Goal: Transaction & Acquisition: Purchase product/service

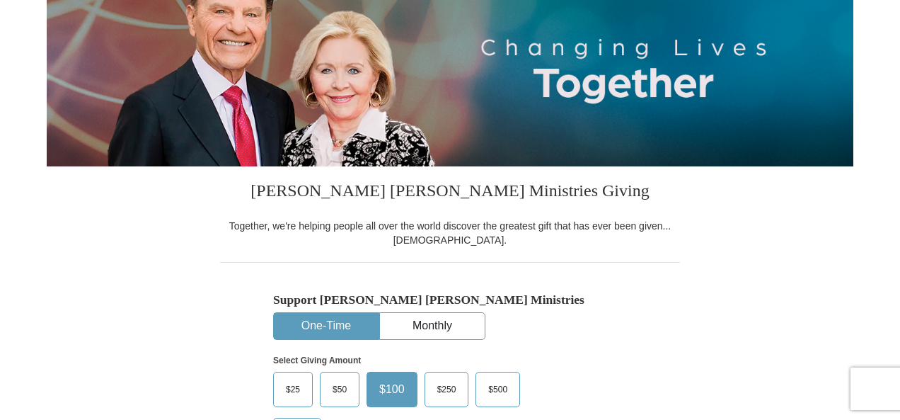
scroll to position [283, 0]
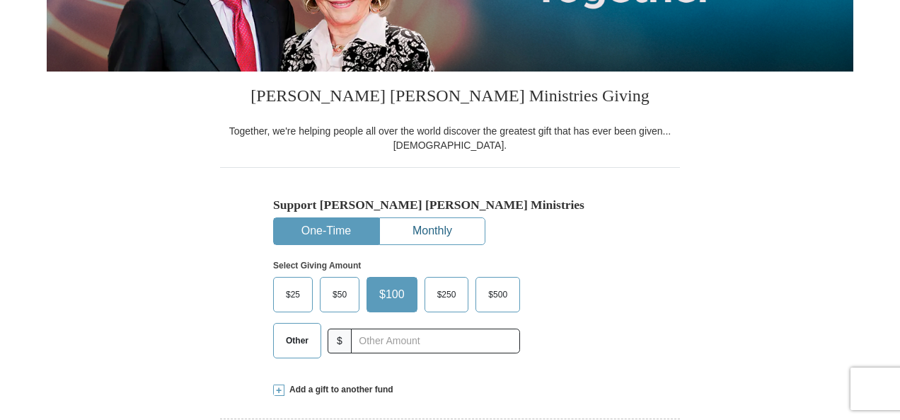
click at [443, 228] on button "Monthly" at bounding box center [432, 231] width 105 height 26
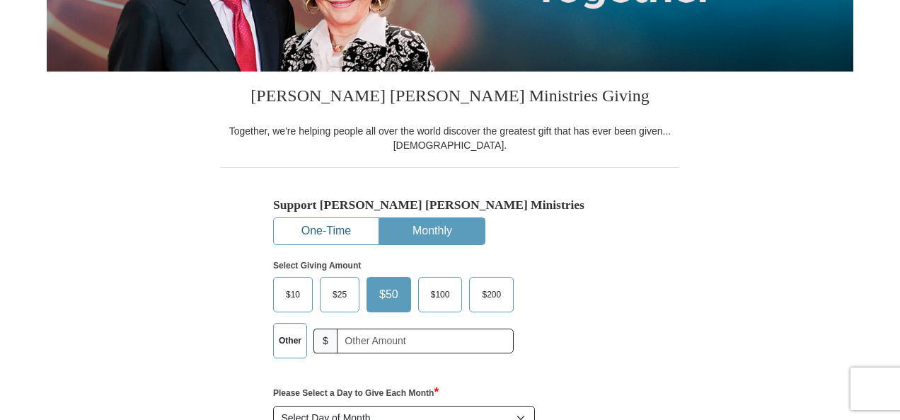
click at [313, 233] on button "One-Time" at bounding box center [326, 231] width 105 height 26
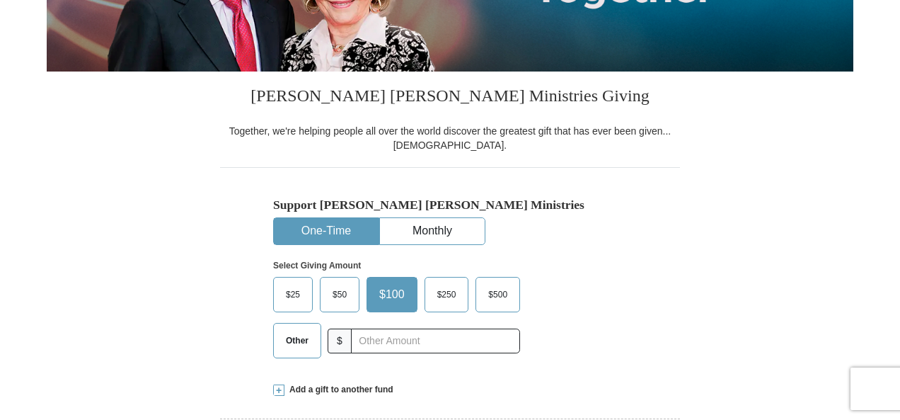
click at [290, 337] on span "Other" at bounding box center [297, 340] width 37 height 21
click at [0, 0] on input "Other" at bounding box center [0, 0] width 0 height 0
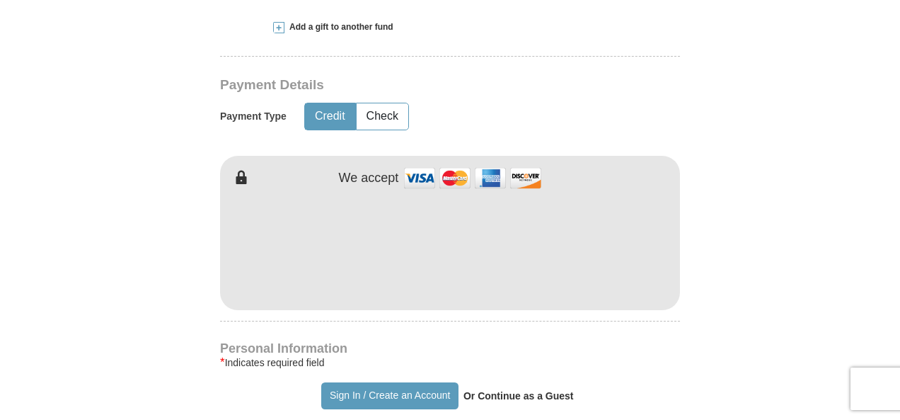
scroll to position [660, 0]
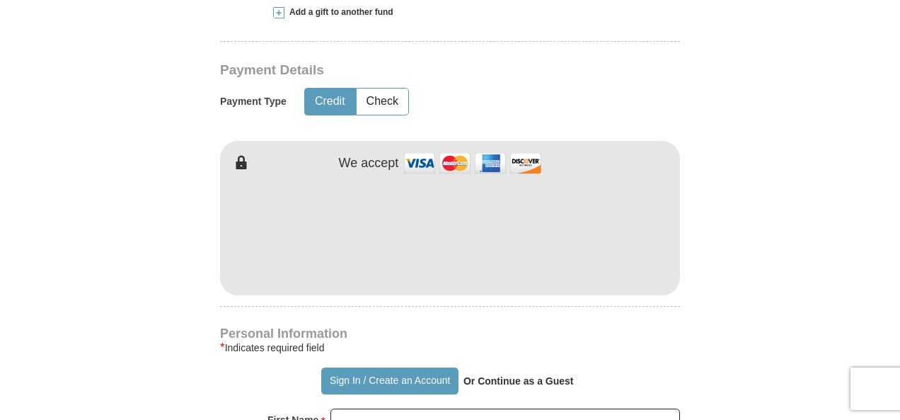
type input "45.00"
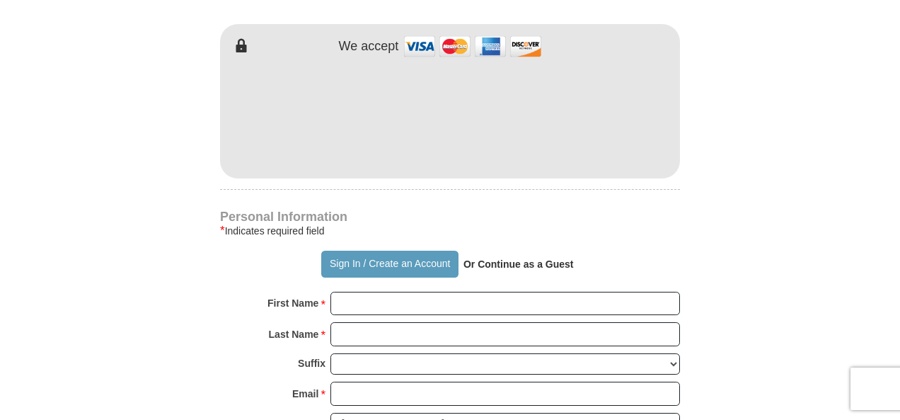
scroll to position [849, 0]
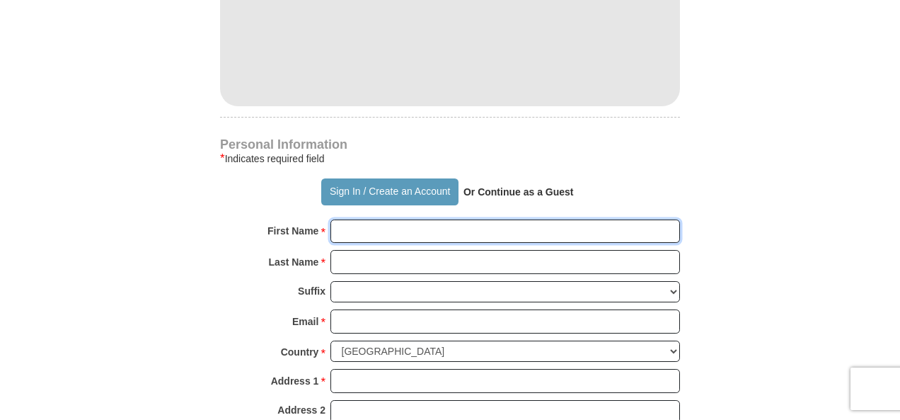
click at [352, 231] on input "First Name *" at bounding box center [504, 231] width 349 height 24
type input "[PERSON_NAME]/[PERSON_NAME]"
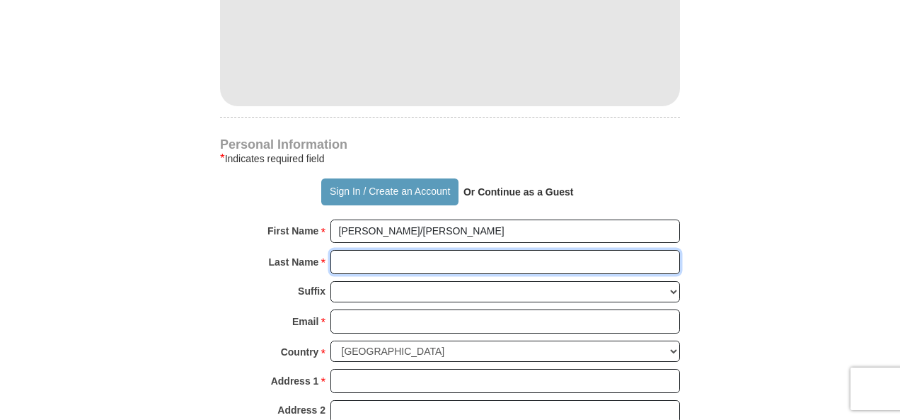
click at [358, 258] on input "Last Name *" at bounding box center [504, 262] width 349 height 24
type input "[PERSON_NAME]"
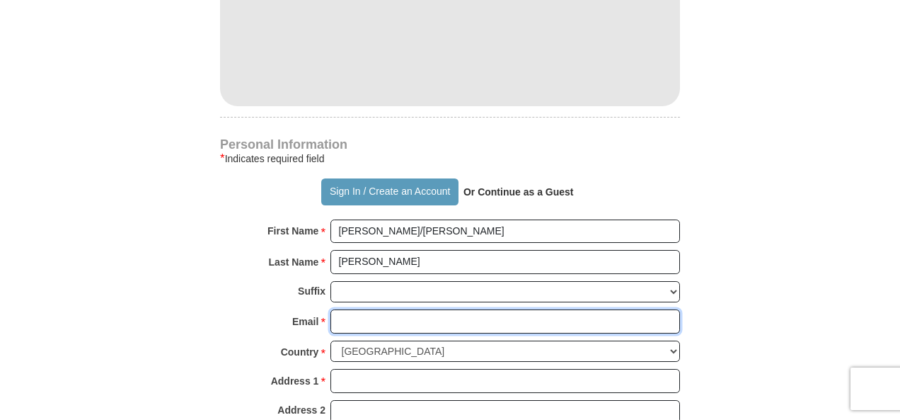
click at [342, 313] on input "Email *" at bounding box center [504, 321] width 349 height 24
type input "[EMAIL_ADDRESS][DOMAIN_NAME]"
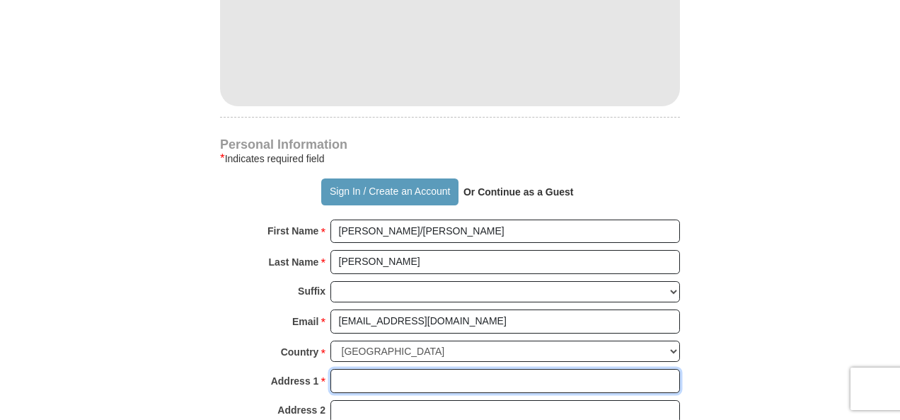
type input "[STREET_ADDRESS]"
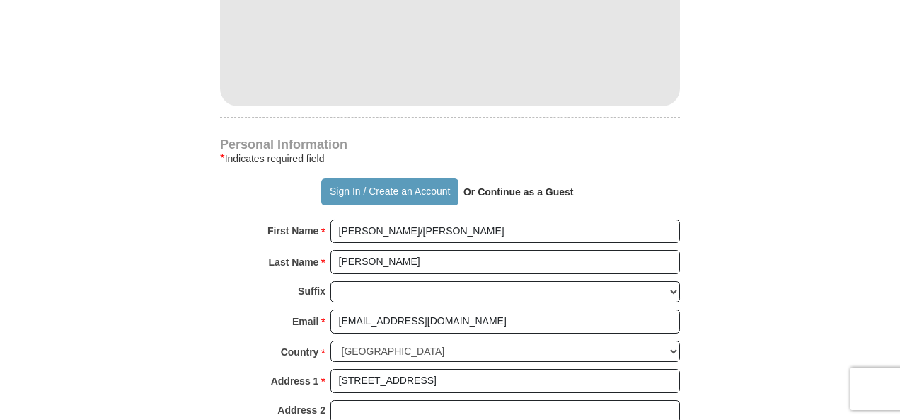
type input "[US_STATE][GEOGRAPHIC_DATA]"
select select "OK"
type input "73132-1017"
type input "4054742037"
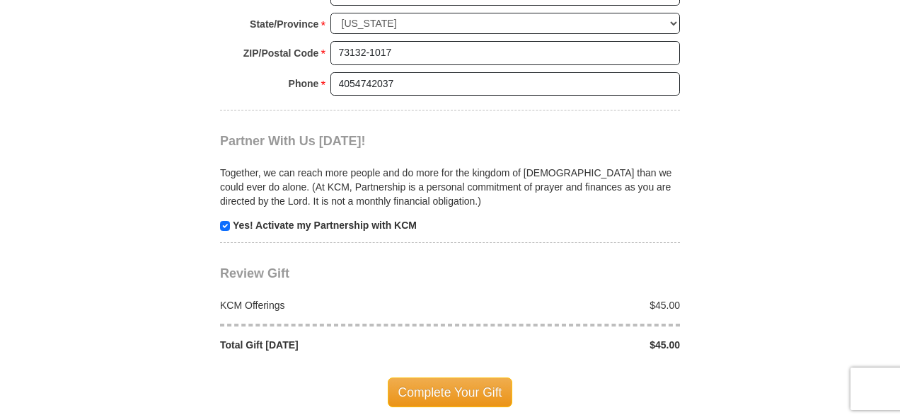
scroll to position [1320, 0]
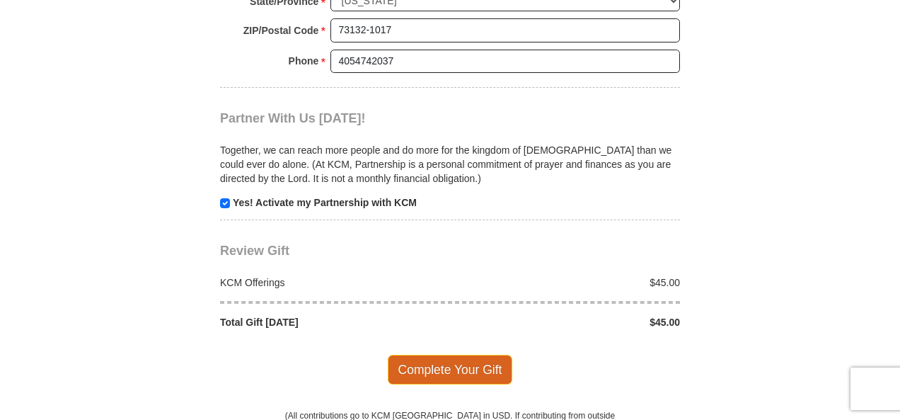
click at [444, 356] on span "Complete Your Gift" at bounding box center [450, 369] width 125 height 30
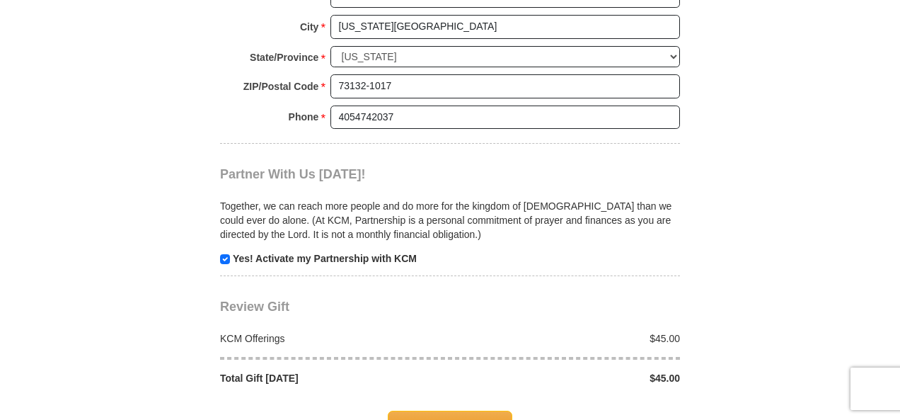
scroll to position [1367, 0]
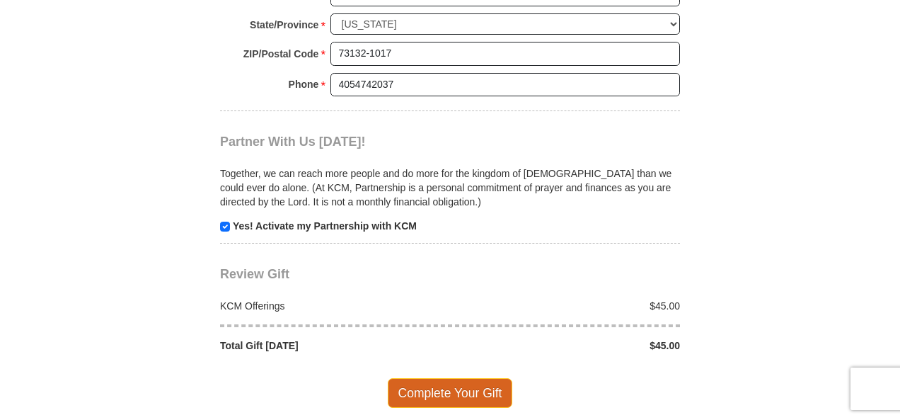
click at [456, 380] on span "Complete Your Gift" at bounding box center [450, 393] width 125 height 30
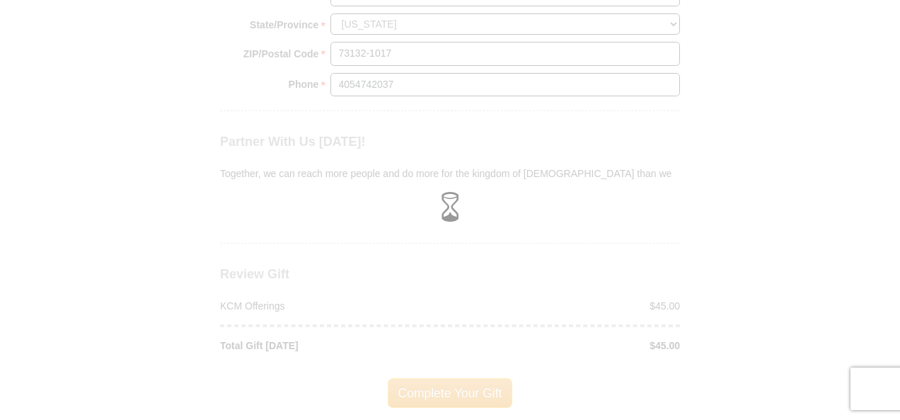
scroll to position [1297, 0]
